Goal: Task Accomplishment & Management: Complete application form

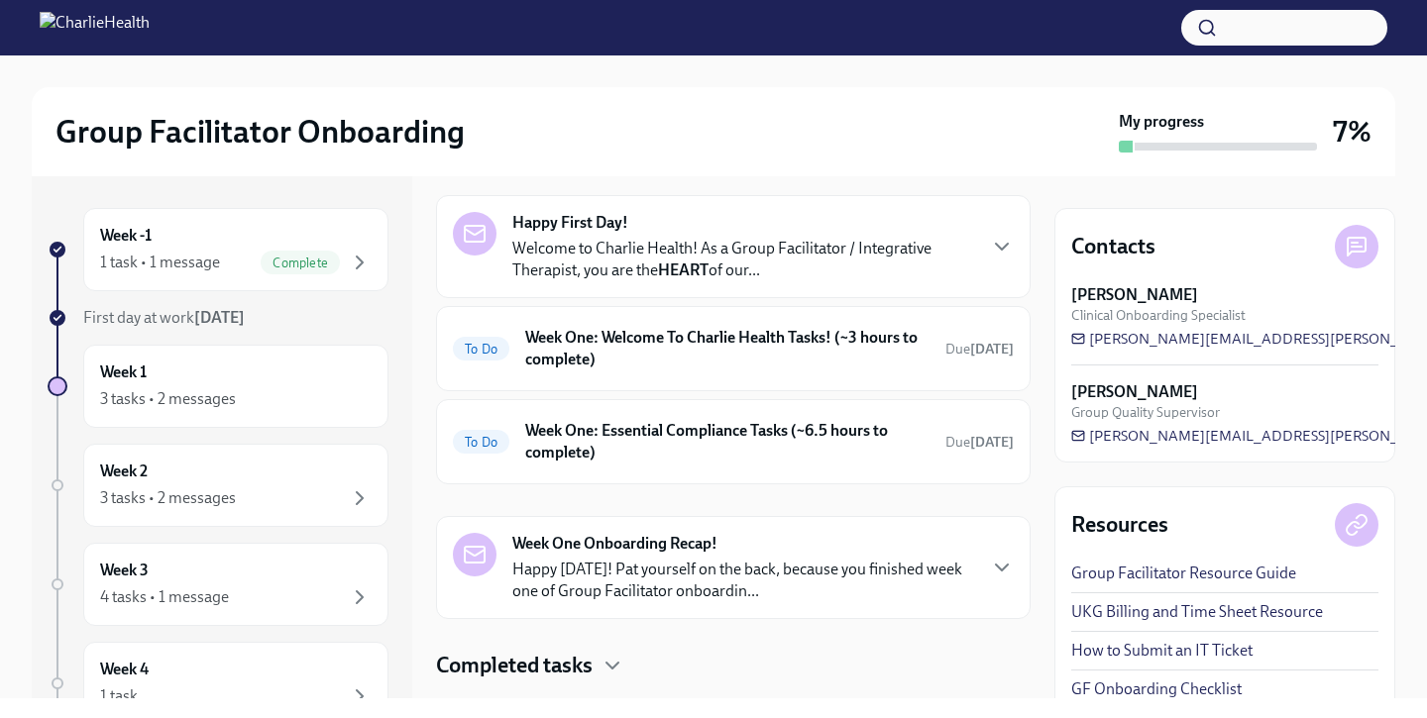
scroll to position [118, 0]
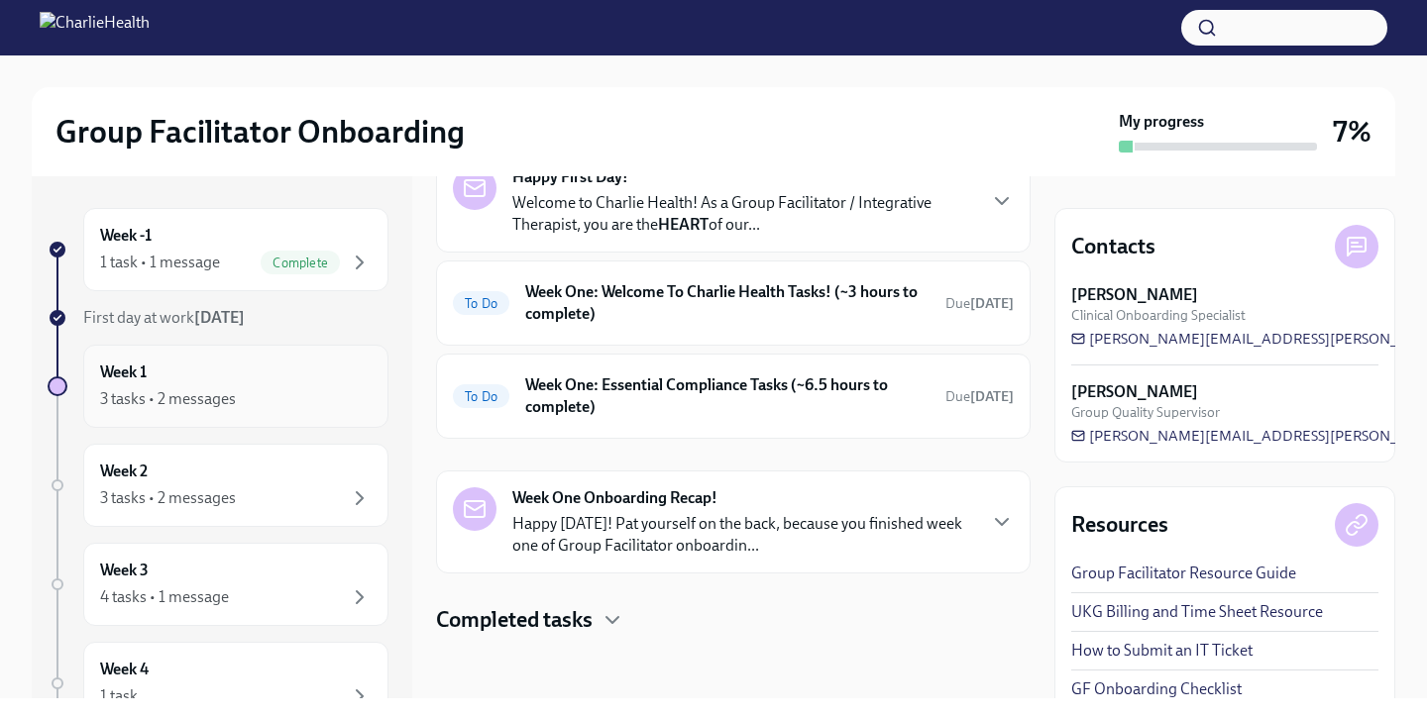
click at [164, 402] on div "3 tasks • 2 messages" at bounding box center [168, 399] width 136 height 22
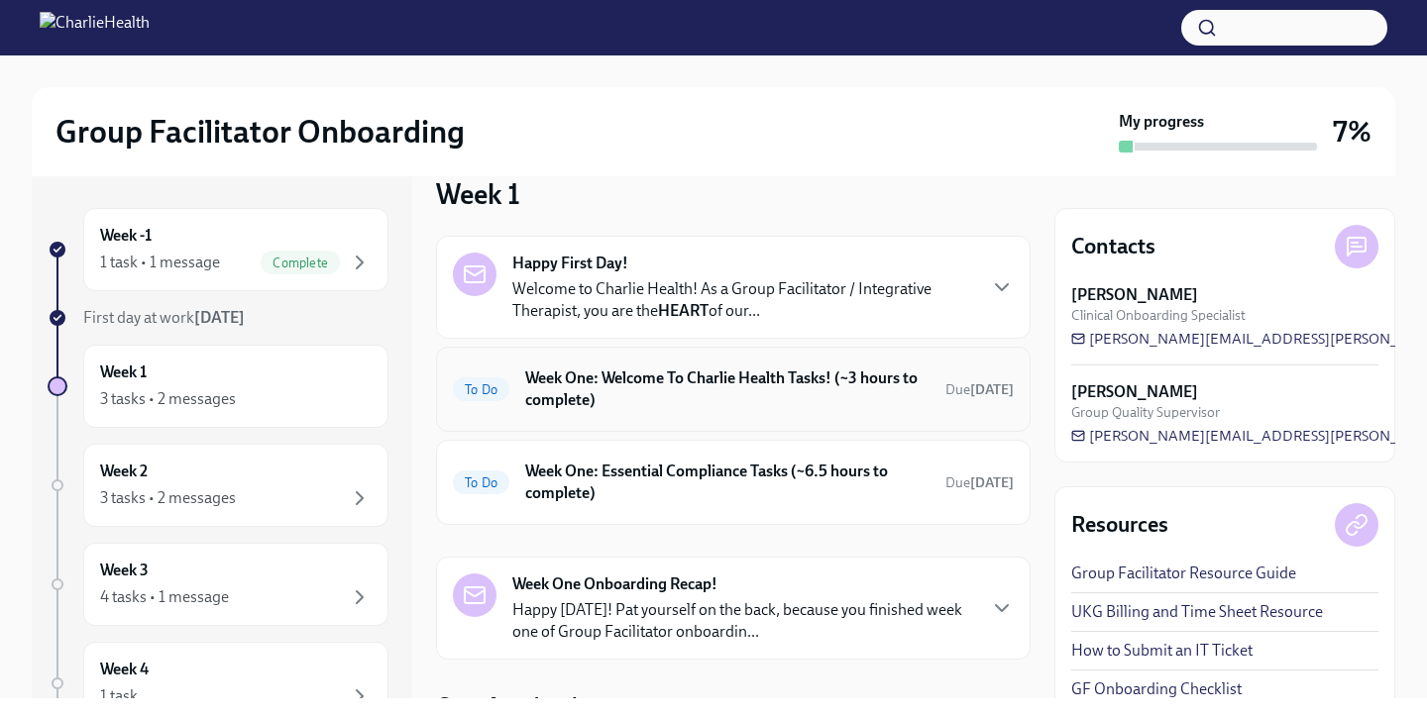
scroll to position [58, 0]
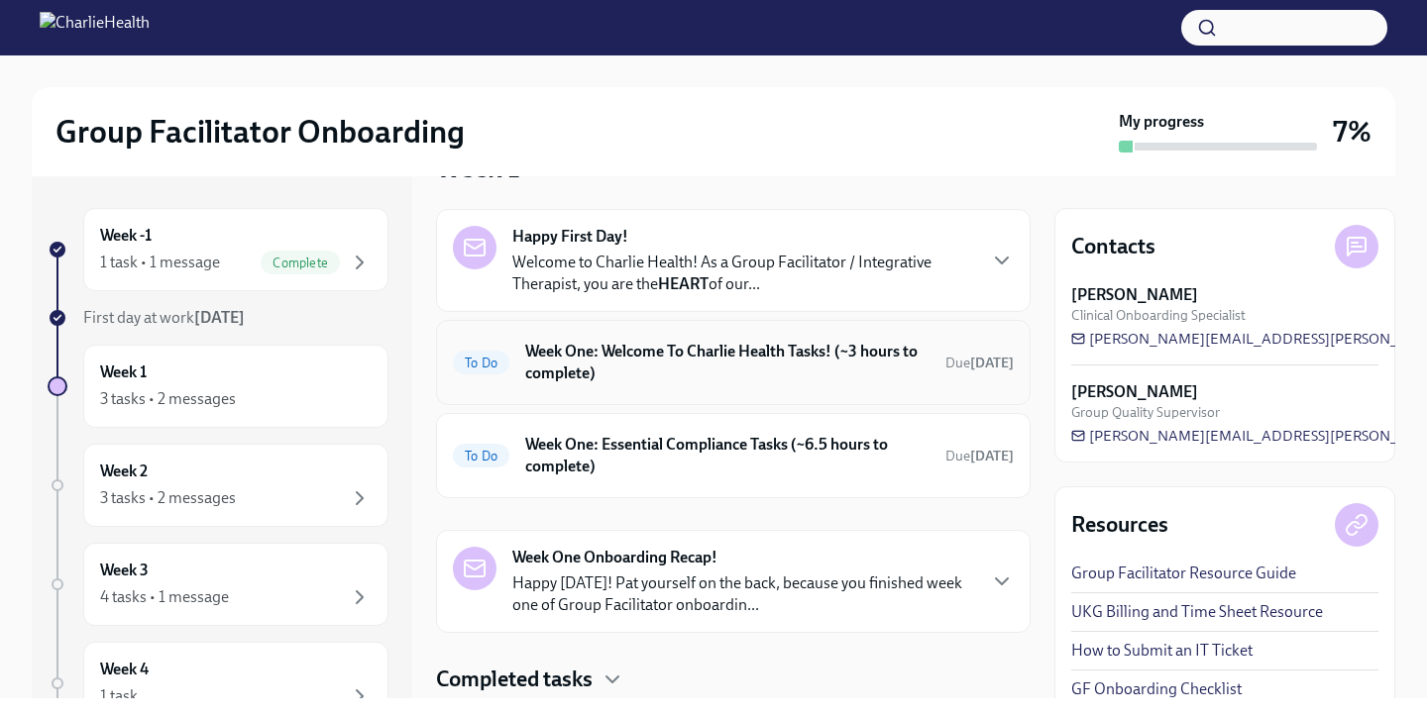
click at [963, 350] on div "To Do Week One: Welcome To Charlie Health Tasks! (~3 hours to complete) Due [DA…" at bounding box center [733, 363] width 561 height 52
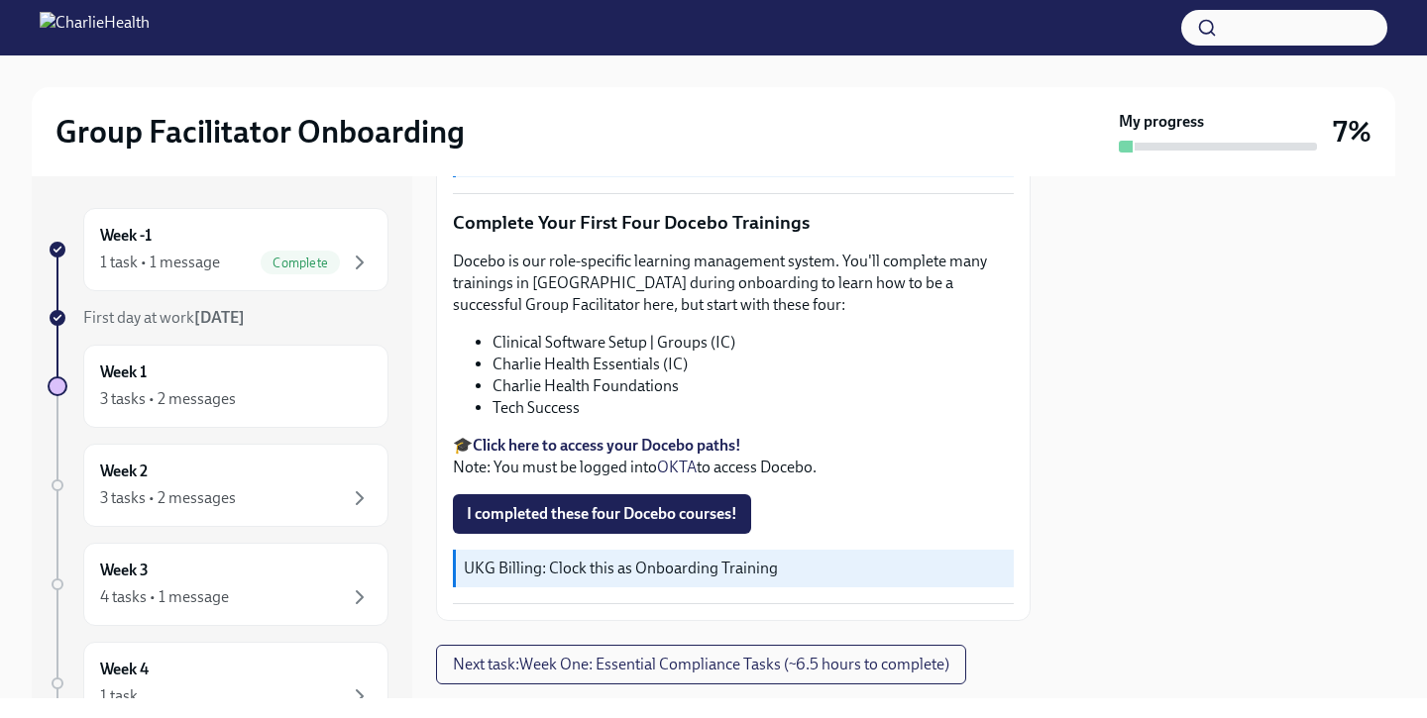
scroll to position [2581, 0]
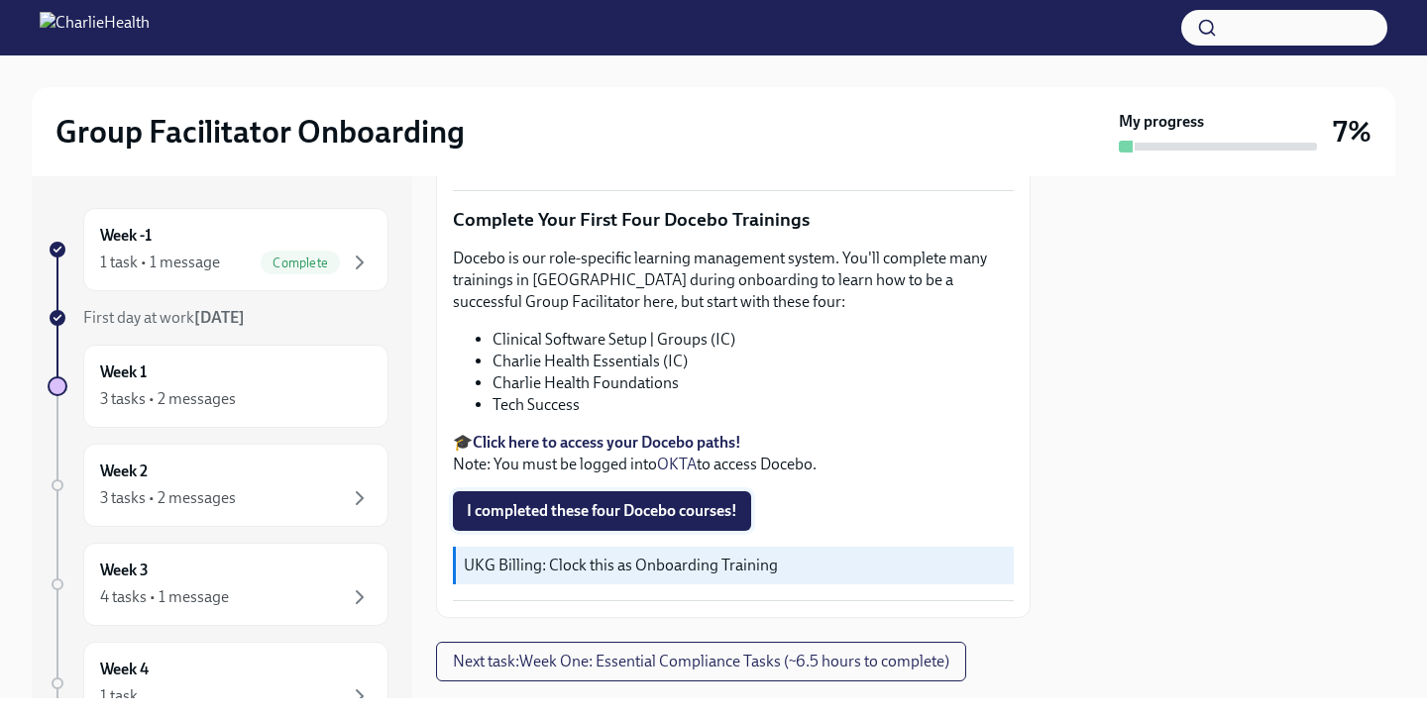
click at [698, 501] on span "I completed these four Docebo courses!" at bounding box center [602, 511] width 271 height 20
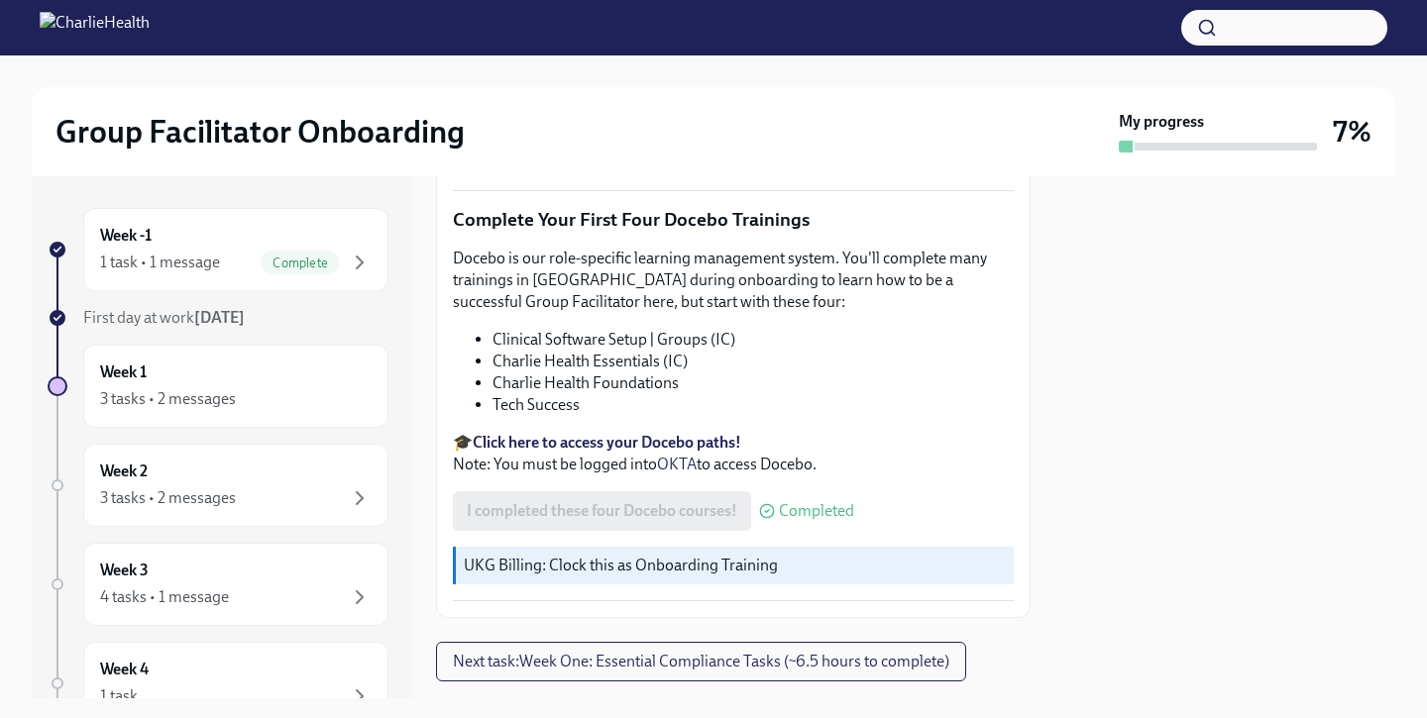
scroll to position [2606, 0]
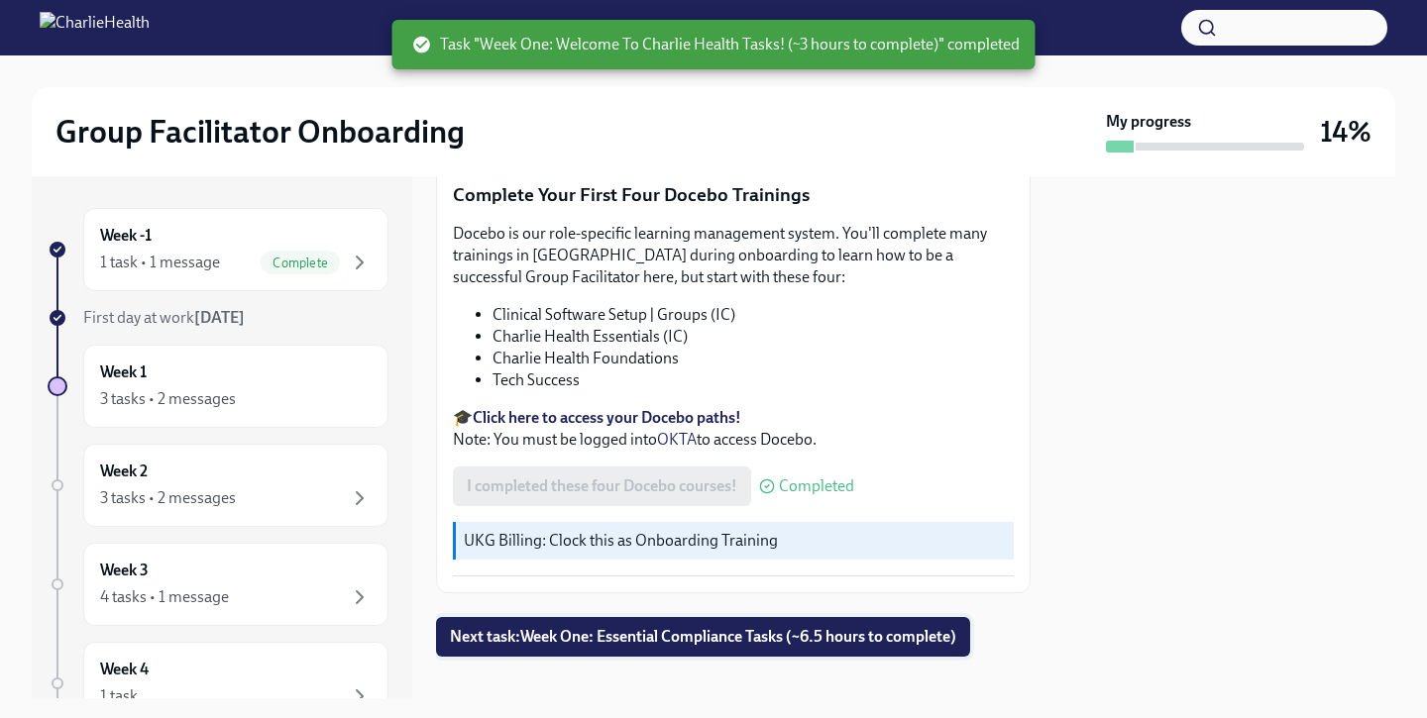
click at [681, 625] on button "Next task : Week One: Essential Compliance Tasks (~6.5 hours to complete)" at bounding box center [703, 637] width 534 height 40
